Goal: Find specific page/section: Find specific page/section

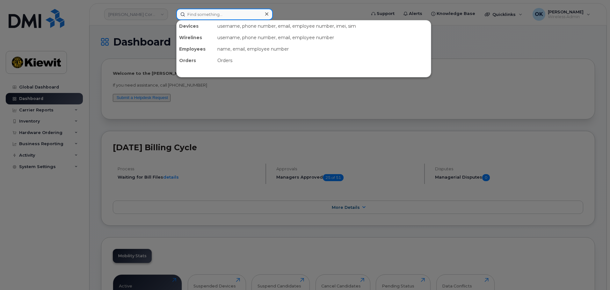
drag, startPoint x: 226, startPoint y: 19, endPoint x: 183, endPoint y: 18, distance: 43.3
click at [225, 18] on input at bounding box center [224, 14] width 97 height 11
click at [153, 14] on div at bounding box center [305, 145] width 610 height 290
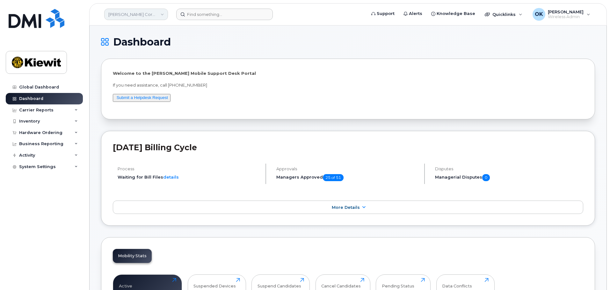
click at [153, 14] on link "Kiewit Corporation" at bounding box center [136, 14] width 64 height 11
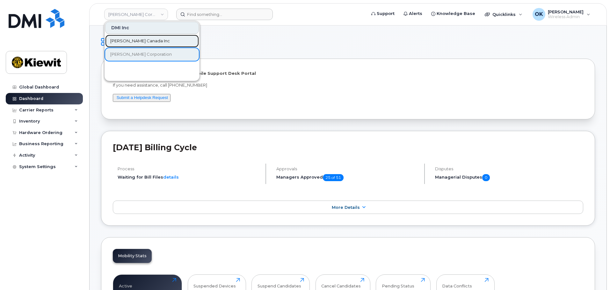
click at [142, 43] on span "[PERSON_NAME] Canada Inc" at bounding box center [140, 41] width 60 height 6
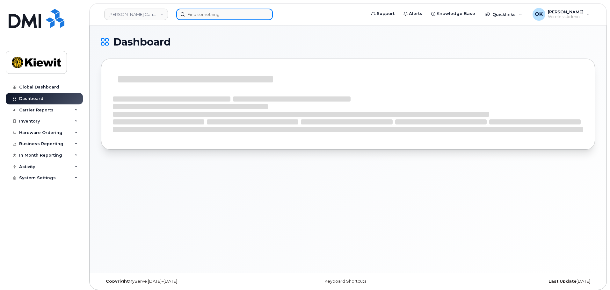
click at [199, 13] on input at bounding box center [224, 14] width 97 height 11
paste input "00472618"
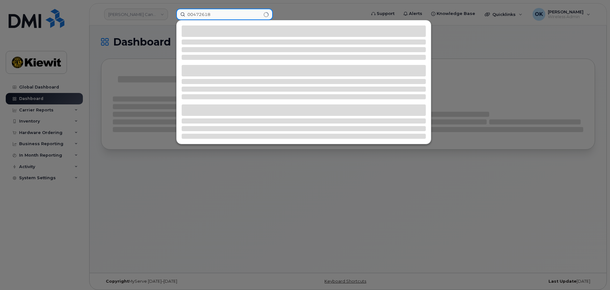
click at [194, 12] on input "00472618" at bounding box center [224, 14] width 97 height 11
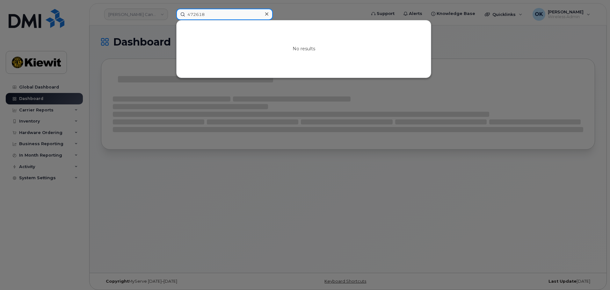
type input "472618"
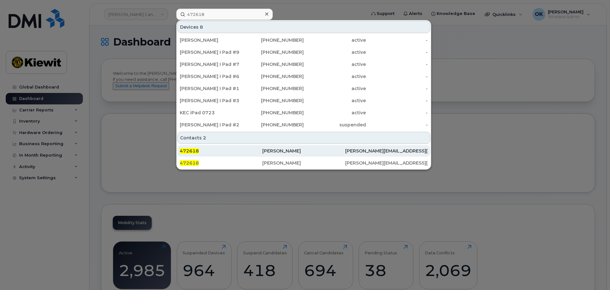
click at [294, 149] on div "[PERSON_NAME]" at bounding box center [303, 151] width 83 height 6
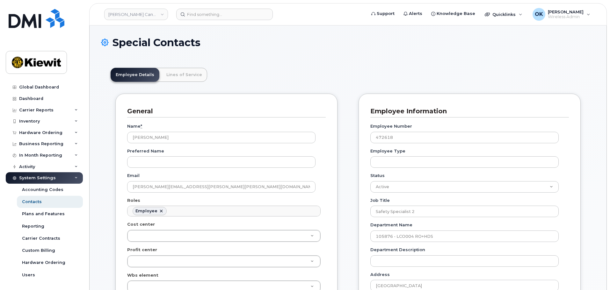
scroll to position [19, 0]
drag, startPoint x: 312, startPoint y: 67, endPoint x: 253, endPoint y: 57, distance: 59.1
click at [191, 76] on link "Lines of Service" at bounding box center [184, 75] width 46 height 14
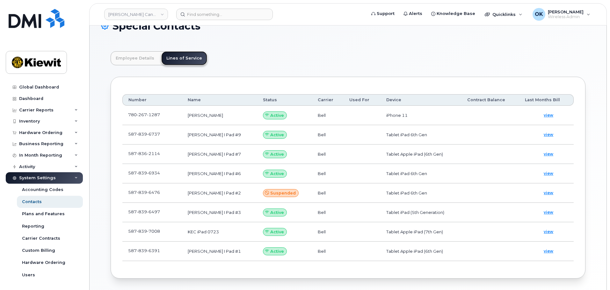
scroll to position [32, 0]
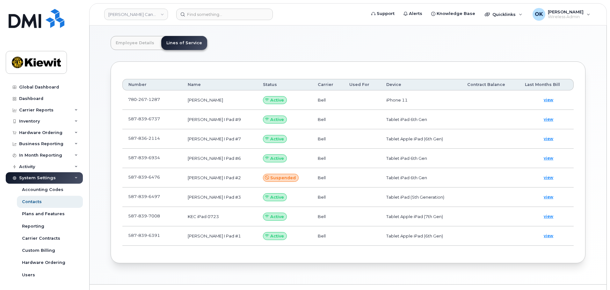
click at [369, 97] on td at bounding box center [362, 100] width 37 height 19
